Goal: Information Seeking & Learning: Learn about a topic

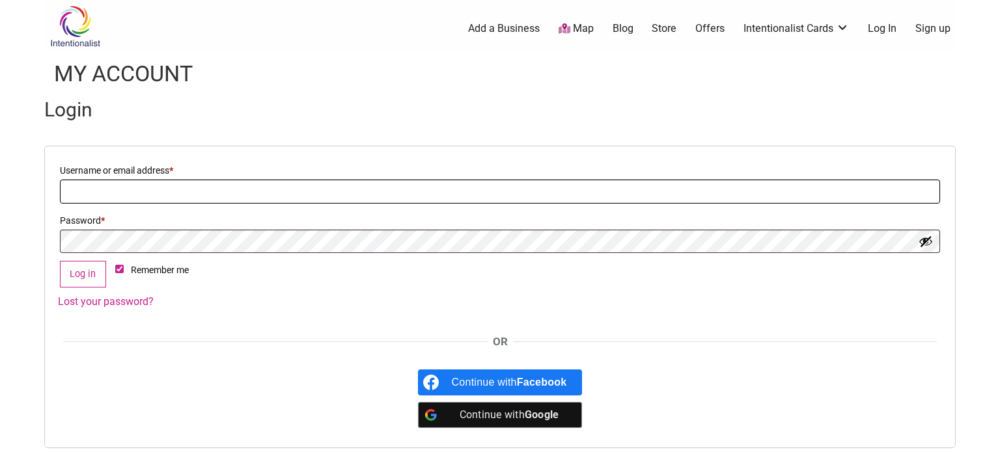
type input "[EMAIL_ADDRESS][DOMAIN_NAME]"
click at [74, 38] on img at bounding box center [75, 26] width 62 height 42
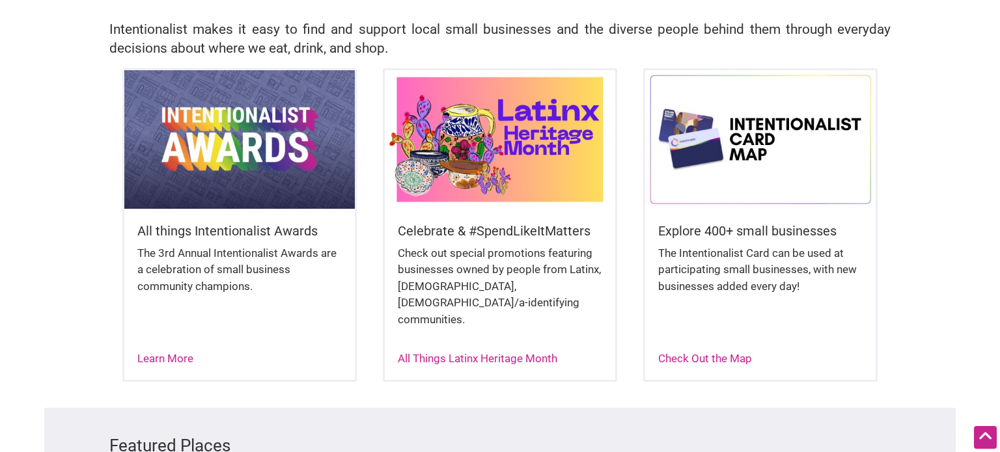
scroll to position [299, 0]
click at [160, 351] on link "Learn More" at bounding box center [165, 357] width 56 height 13
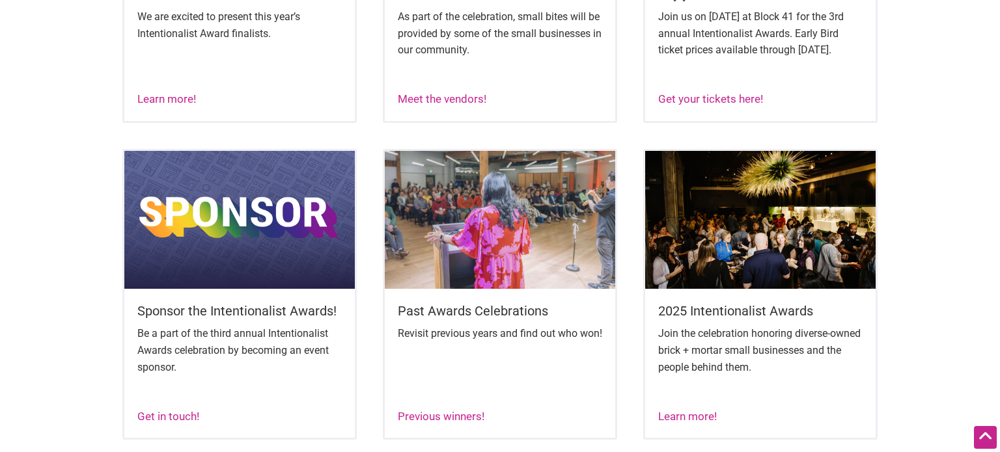
scroll to position [737, 0]
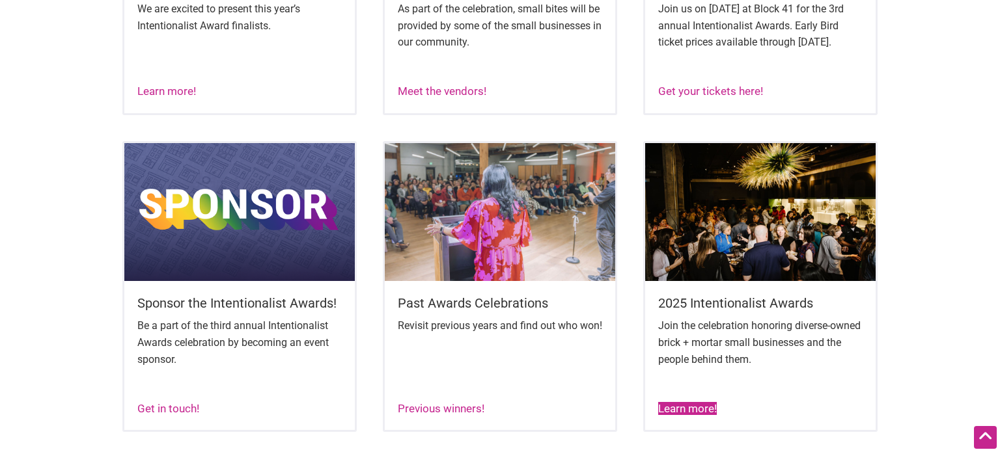
click at [681, 415] on link "Learn more!" at bounding box center [687, 408] width 59 height 13
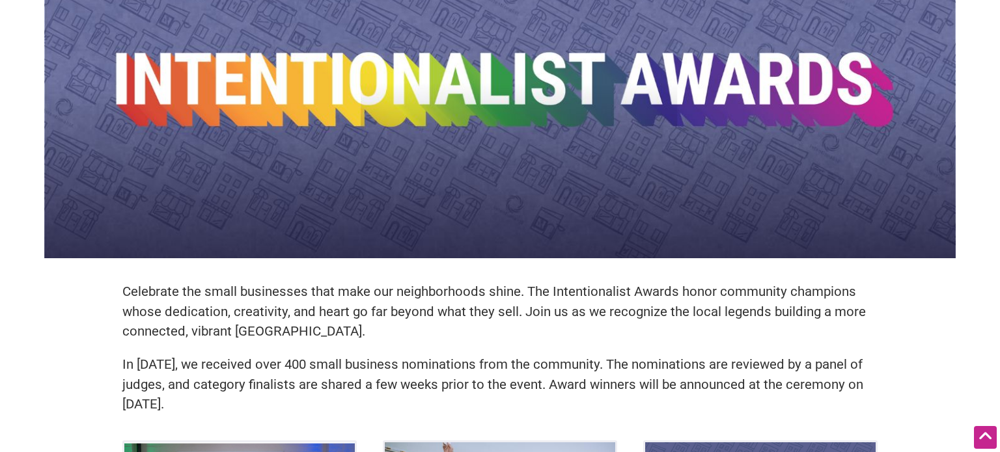
scroll to position [0, 0]
